Goal: Transaction & Acquisition: Book appointment/travel/reservation

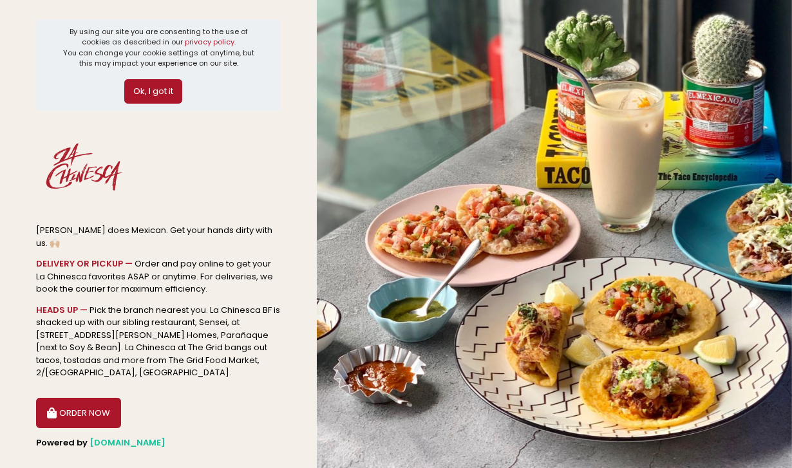
scroll to position [26, 0]
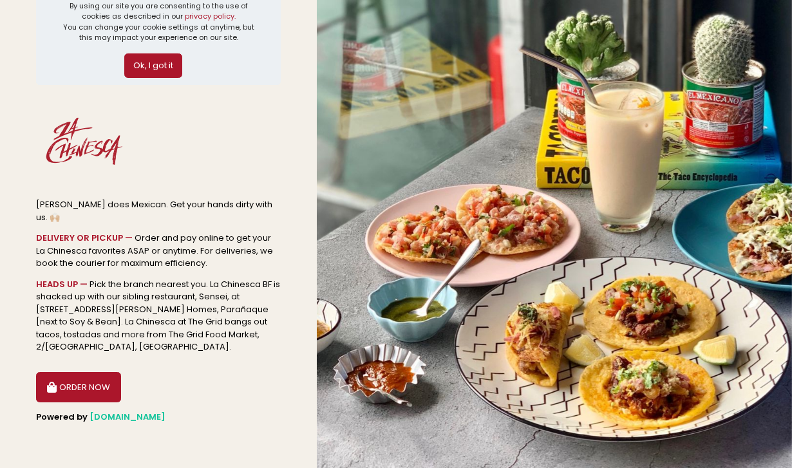
click at [165, 62] on button "Ok, I got it" at bounding box center [153, 65] width 58 height 24
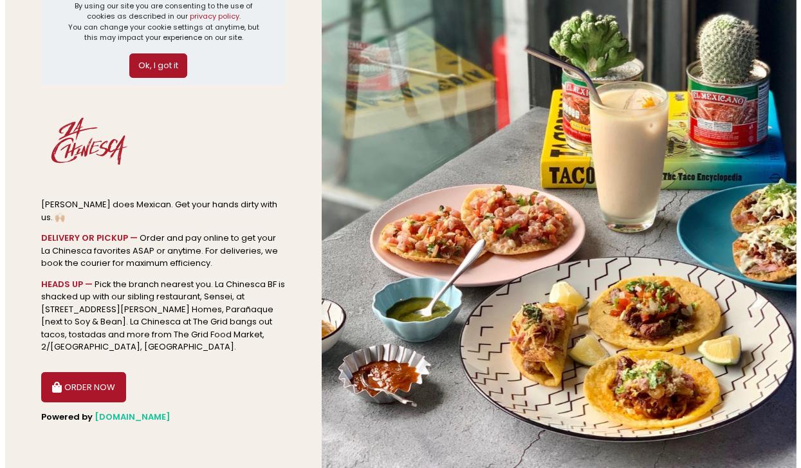
scroll to position [0, 0]
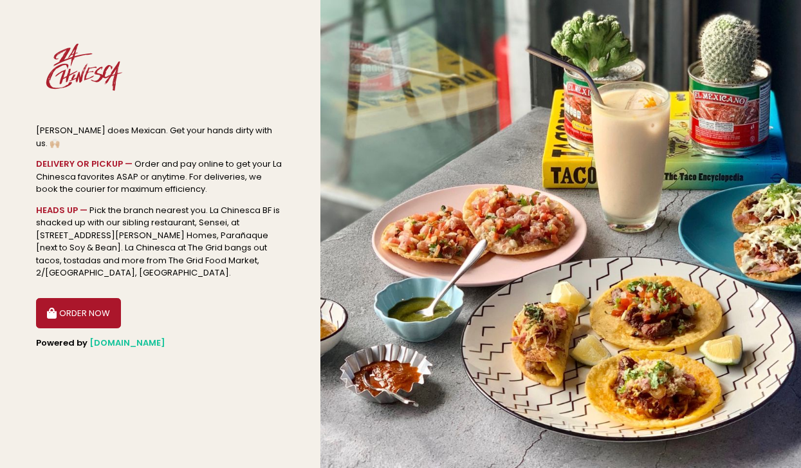
click at [66, 301] on button "ORDER NOW" at bounding box center [78, 313] width 85 height 31
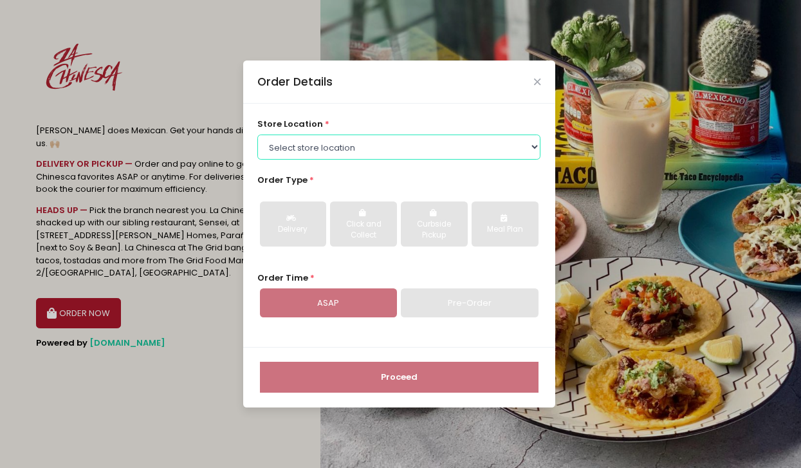
click at [336, 136] on select "Select store location [GEOGRAPHIC_DATA] BF La Chinesca at The [GEOGRAPHIC_DATA]…" at bounding box center [398, 147] width 283 height 24
select select "614a9d9cc1f24c506fc3fe4f"
click at [257, 135] on select "Select store location [GEOGRAPHIC_DATA] BF La Chinesca at The [GEOGRAPHIC_DATA]…" at bounding box center [398, 147] width 283 height 24
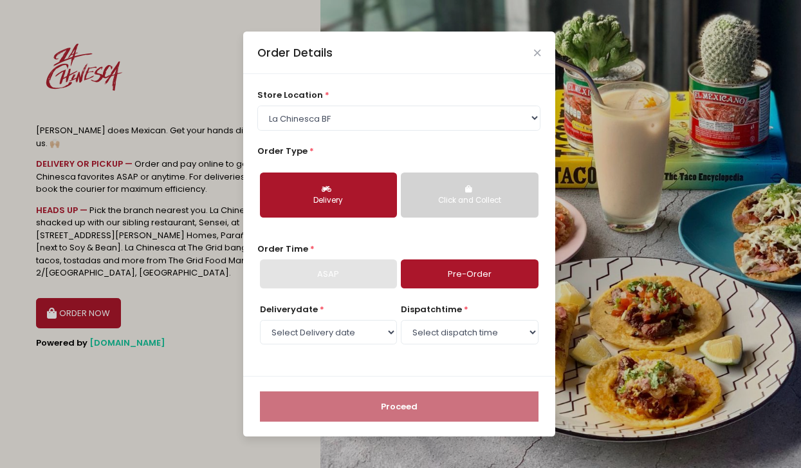
click at [339, 189] on button "Delivery" at bounding box center [328, 194] width 137 height 45
click at [315, 195] on div "Delivery" at bounding box center [328, 201] width 119 height 12
click at [462, 276] on link "Pre-Order" at bounding box center [469, 274] width 137 height 30
click at [359, 352] on div "Delivery date * Select Delivery date [DATE] [DATE] [DATE] [DATE] [DATE] [DATE] …" at bounding box center [398, 332] width 283 height 58
click at [355, 332] on select "Select Delivery date [DATE] [DATE] [DATE] [DATE] [DATE] [DATE] [DATE] [DATE]" at bounding box center [328, 332] width 137 height 24
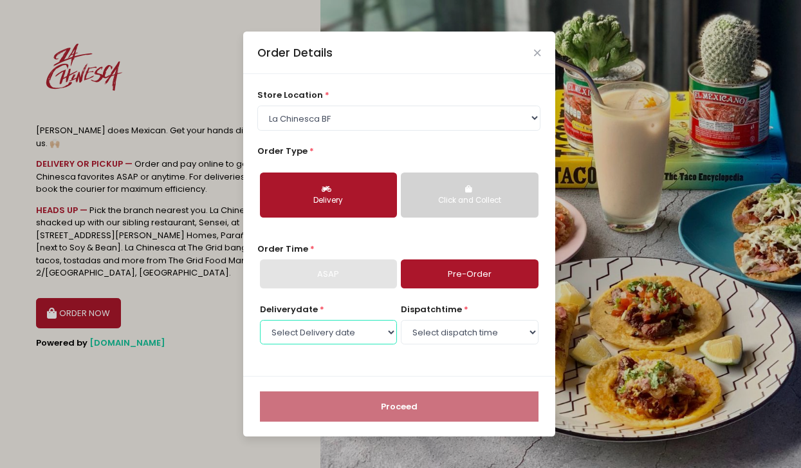
select select "[DATE]"
click at [260, 320] on select "Select Delivery date [DATE] [DATE] [DATE] [DATE] [DATE] [DATE] [DATE] [DATE]" at bounding box center [328, 332] width 137 height 24
click at [418, 336] on select "Select dispatch time 12:00 PM - 12:30 PM 12:30 PM - 01:00 PM 01:00 PM - 01:30 P…" at bounding box center [469, 332] width 137 height 24
select select "14:00"
click at [401, 320] on select "Select dispatch time 12:00 PM - 12:30 PM 12:30 PM - 01:00 PM 01:00 PM - 01:30 P…" at bounding box center [469, 332] width 137 height 24
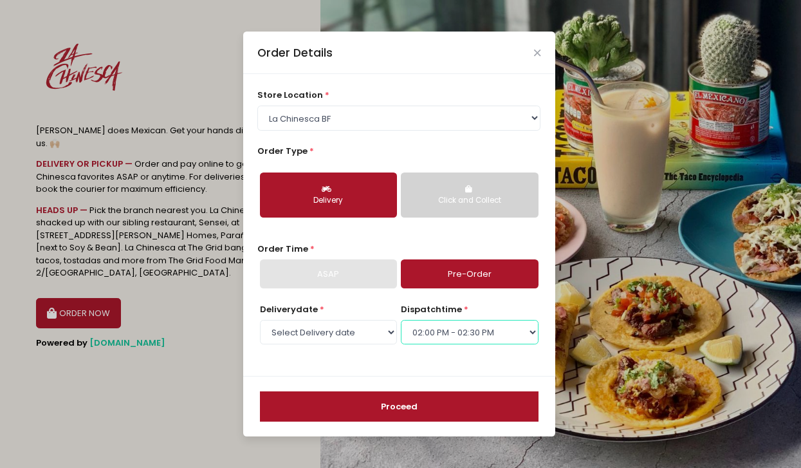
click at [442, 331] on select "Select dispatch time 12:00 PM - 12:30 PM 12:30 PM - 01:00 PM 01:00 PM - 01:30 P…" at bounding box center [469, 332] width 137 height 24
click at [401, 320] on select "Select dispatch time 12:00 PM - 12:30 PM 12:30 PM - 01:00 PM 01:00 PM - 01:30 P…" at bounding box center [469, 332] width 137 height 24
click at [400, 406] on button "Proceed" at bounding box center [399, 406] width 279 height 31
